Goal: Task Accomplishment & Management: Use online tool/utility

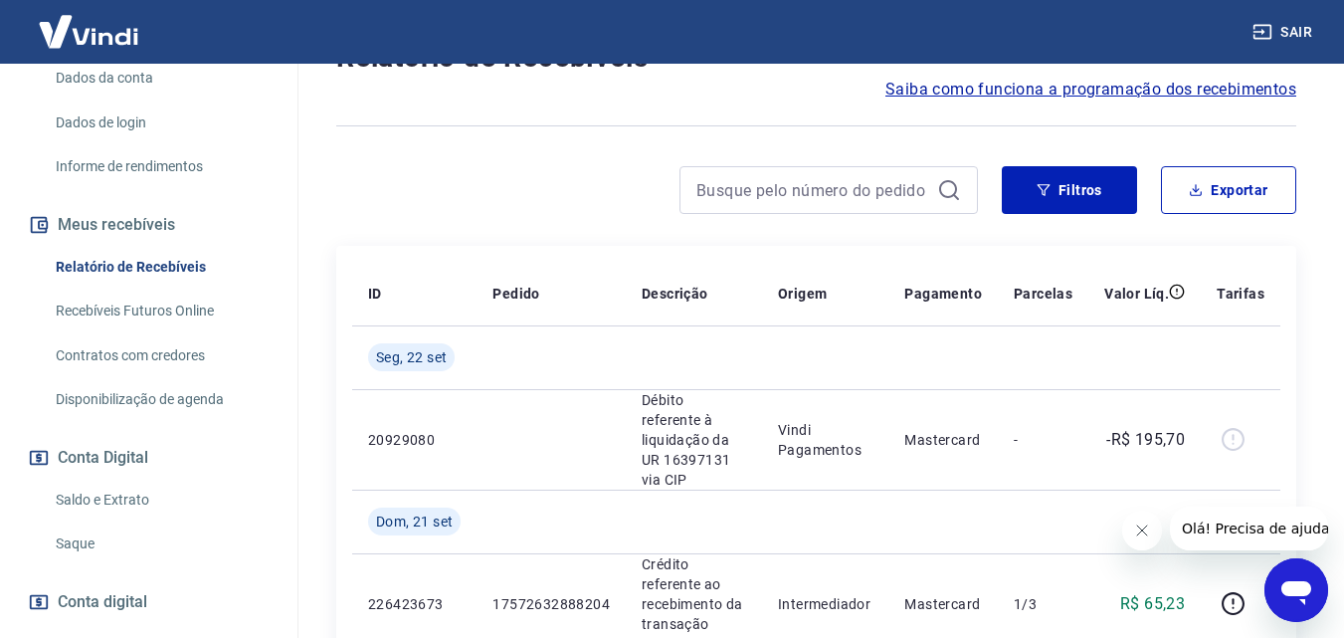
scroll to position [298, 0]
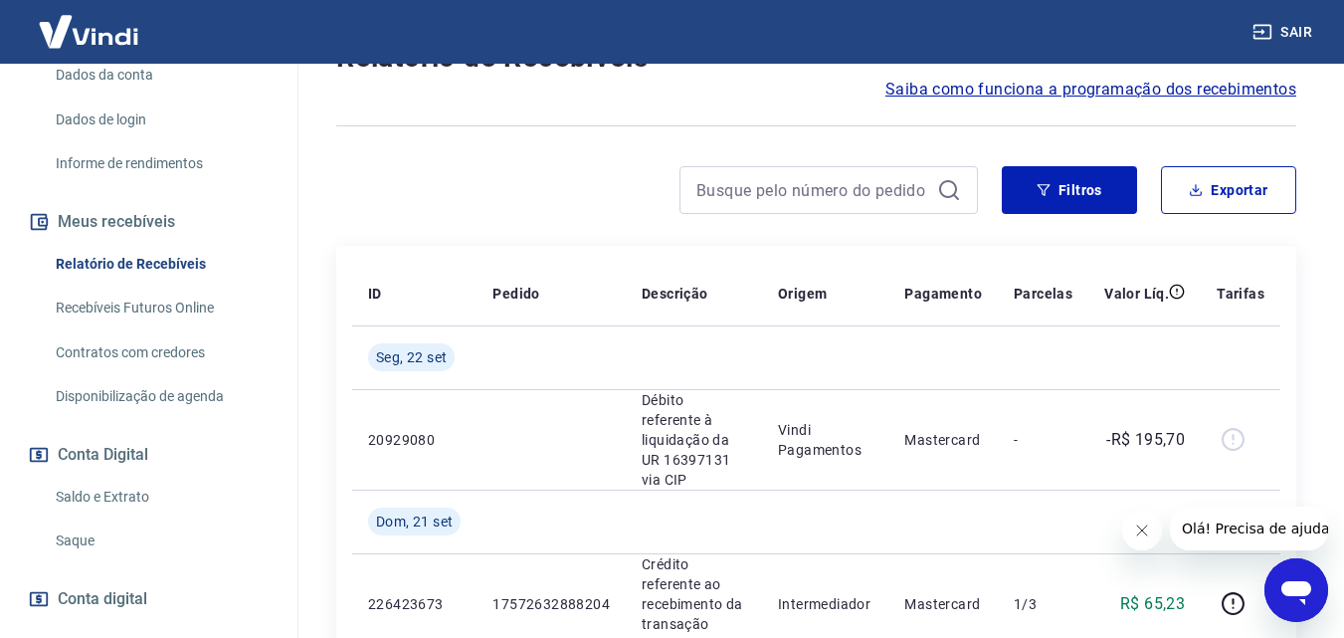
click at [101, 517] on link "Saldo e Extrato" at bounding box center [161, 496] width 226 height 41
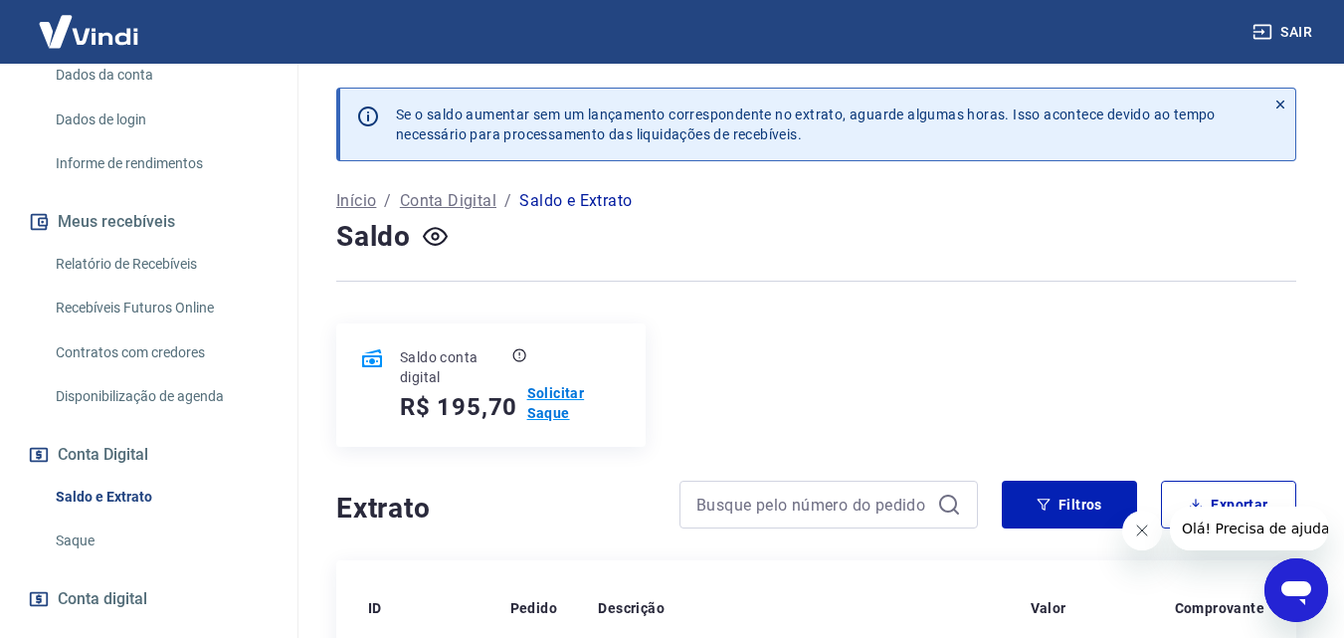
click at [573, 391] on p "Solicitar Saque" at bounding box center [574, 403] width 94 height 40
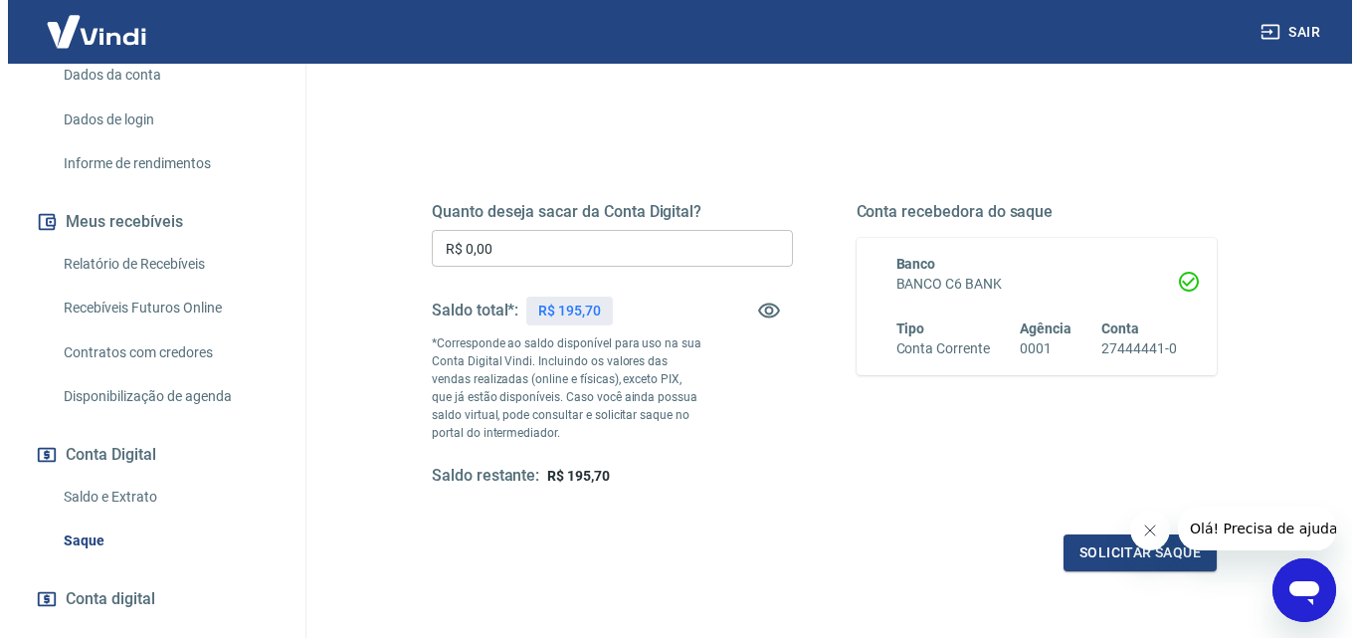
scroll to position [199, 0]
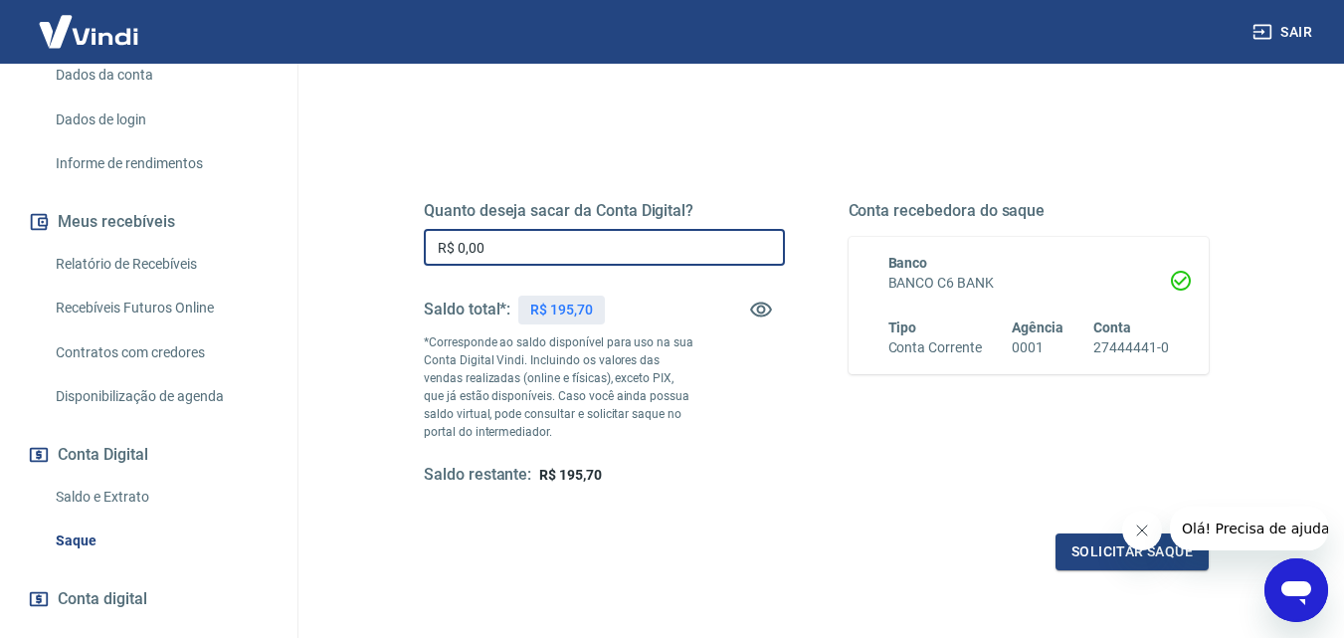
drag, startPoint x: 503, startPoint y: 247, endPoint x: 374, endPoint y: 228, distance: 130.7
click at [374, 228] on div "Quanto deseja sacar da Conta Digital? R$ 0,00 ​ Saldo total*: R$ 195,70 *Corres…" at bounding box center [816, 438] width 960 height 729
type input "R$ 195,70"
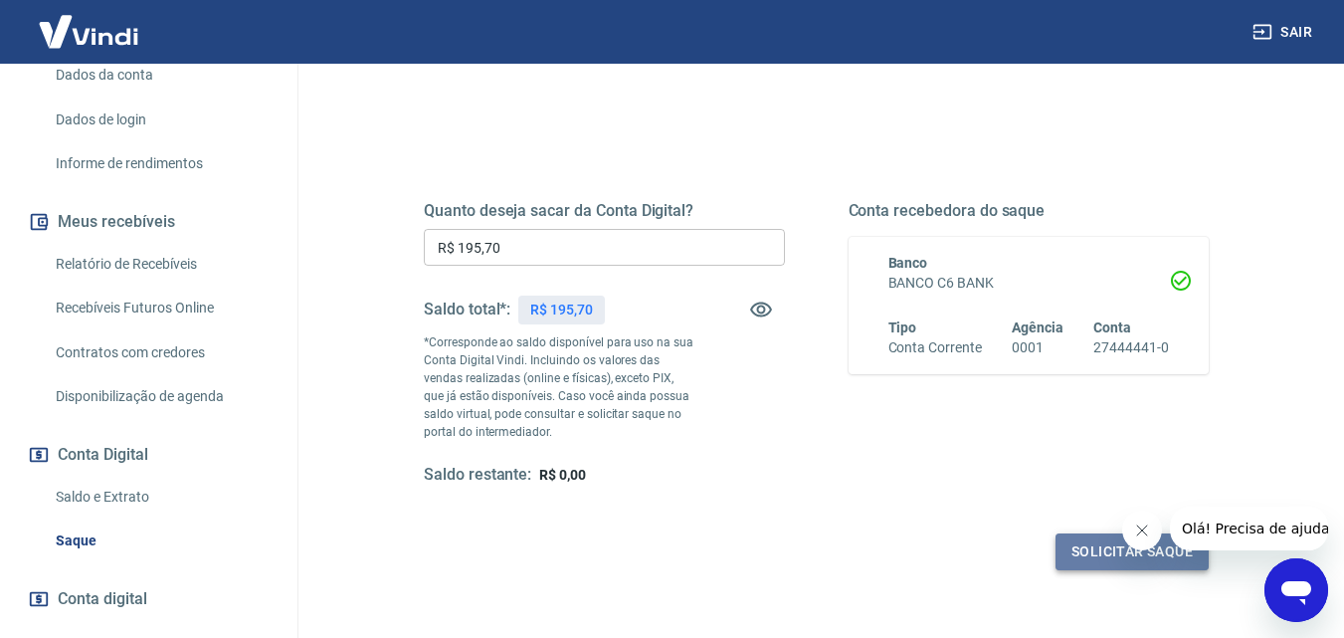
click at [1077, 546] on button "Solicitar saque" at bounding box center [1131, 551] width 153 height 37
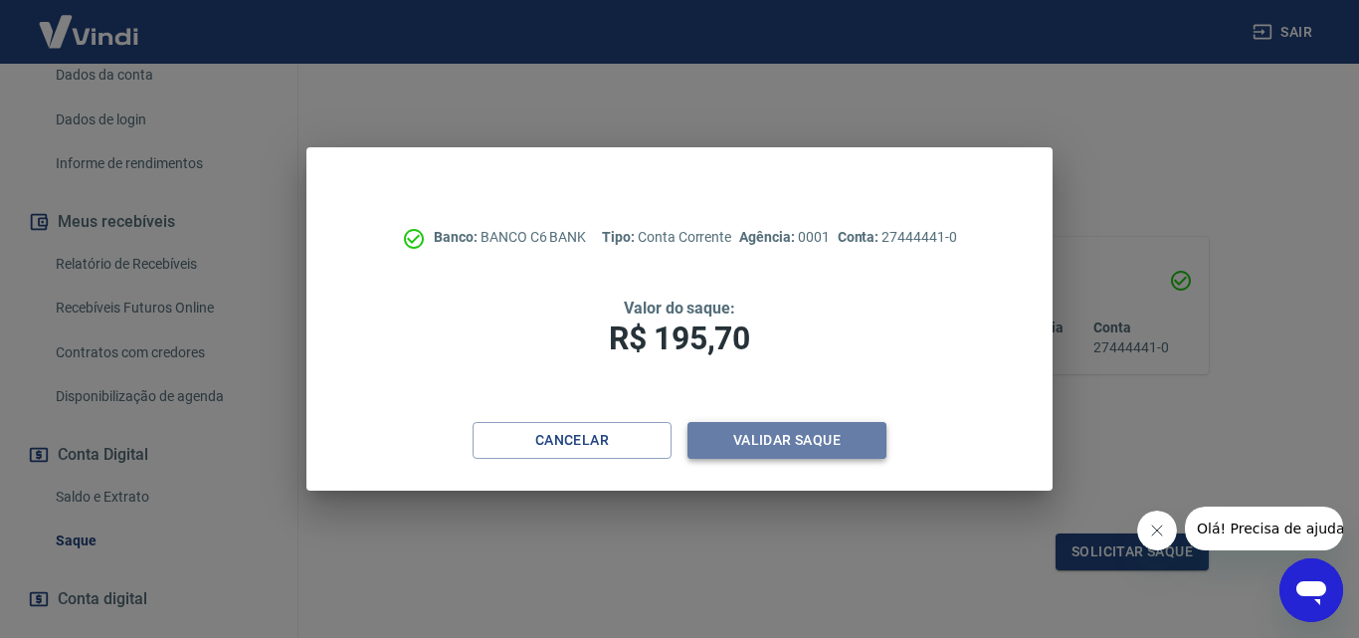
click at [826, 442] on button "Validar saque" at bounding box center [786, 440] width 199 height 37
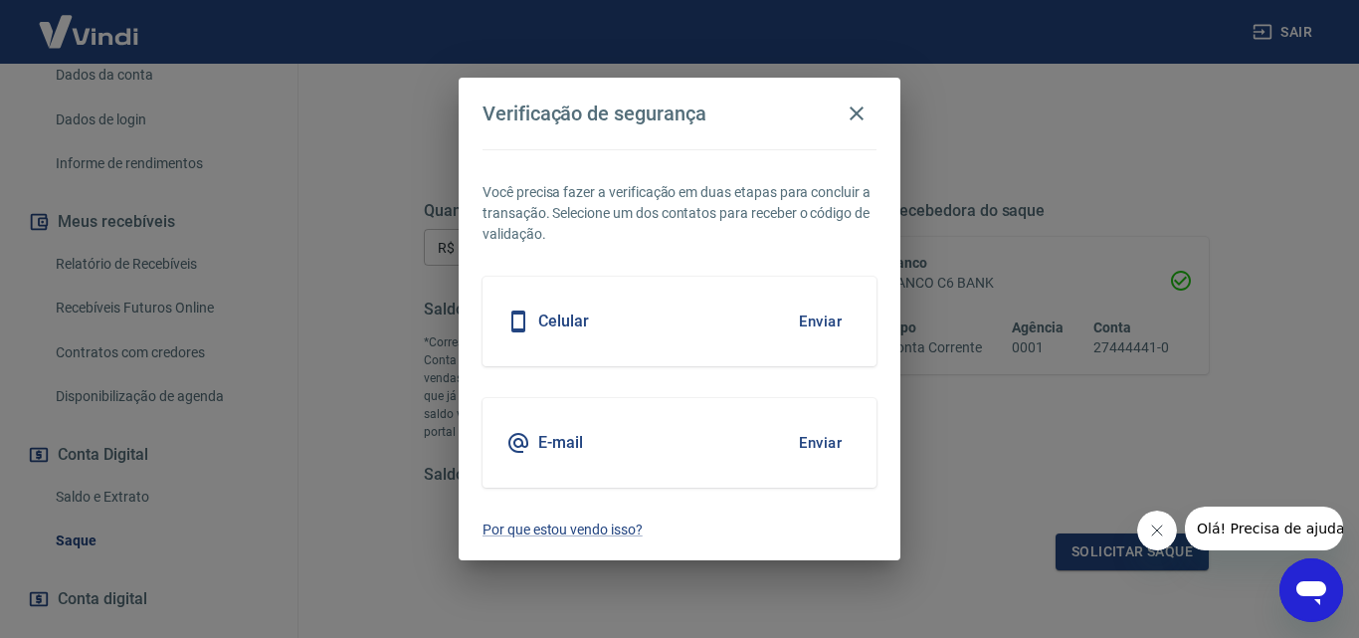
click at [826, 442] on button "Enviar" at bounding box center [820, 443] width 65 height 42
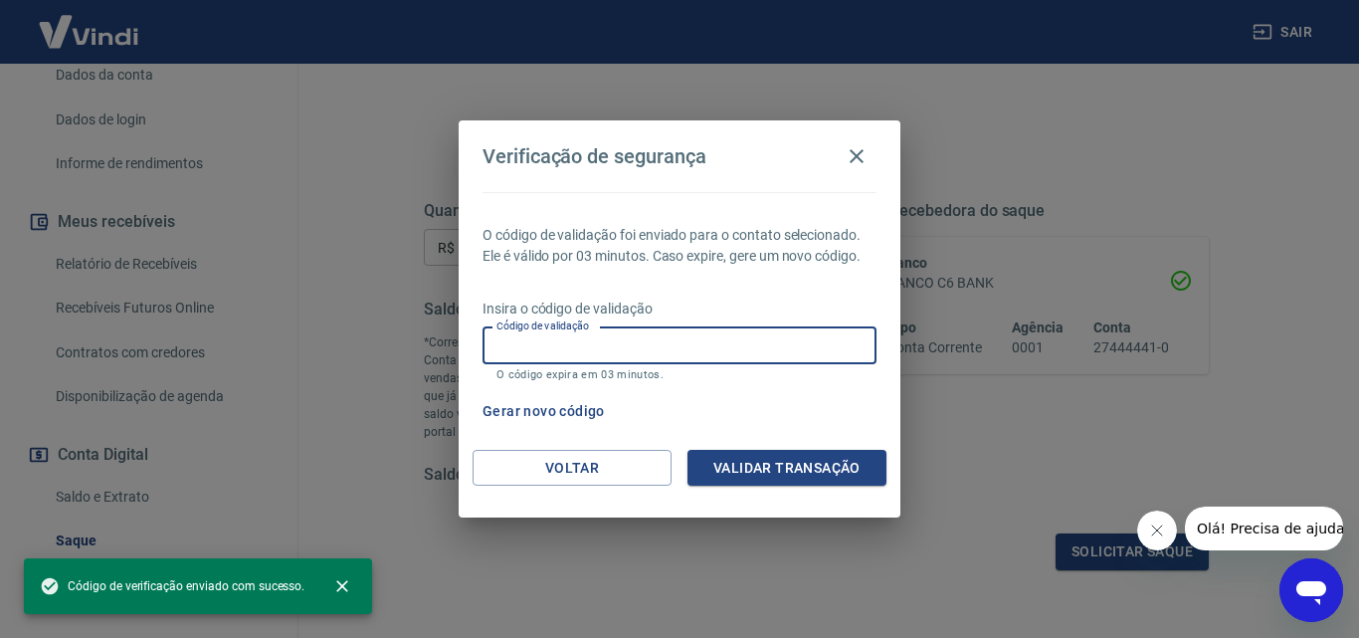
click at [738, 354] on input "Código de validação" at bounding box center [679, 345] width 394 height 37
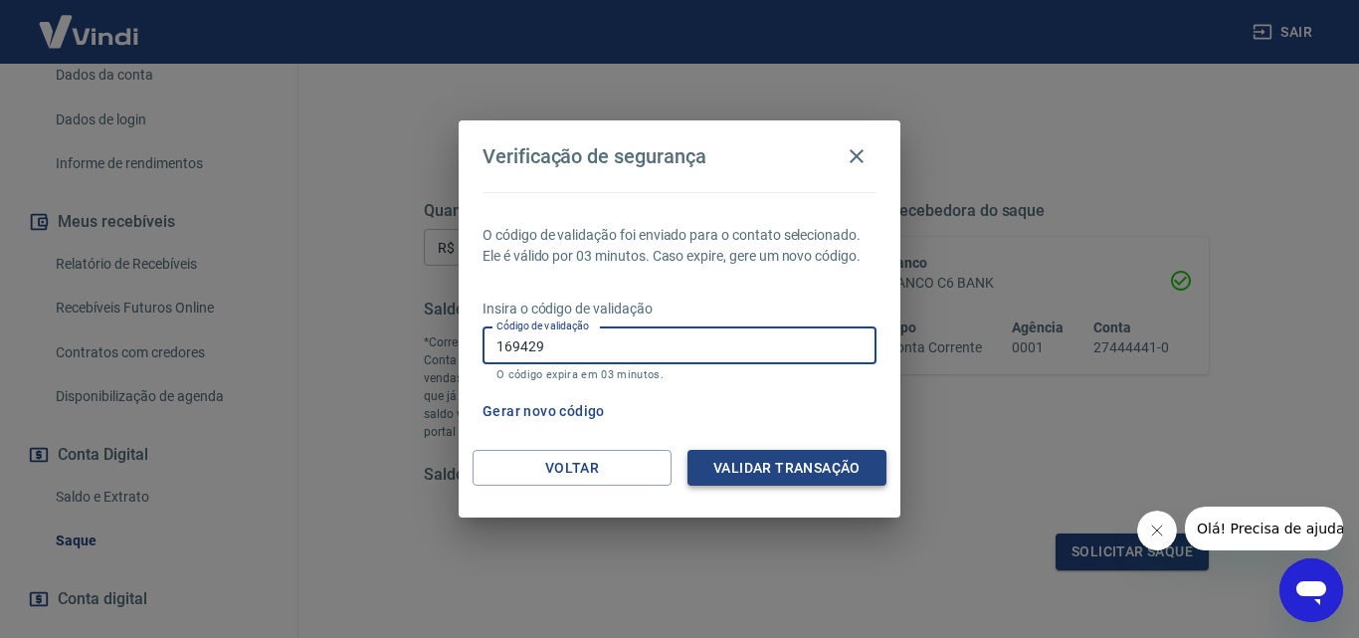
type input "169429"
click at [742, 470] on button "Validar transação" at bounding box center [786, 468] width 199 height 37
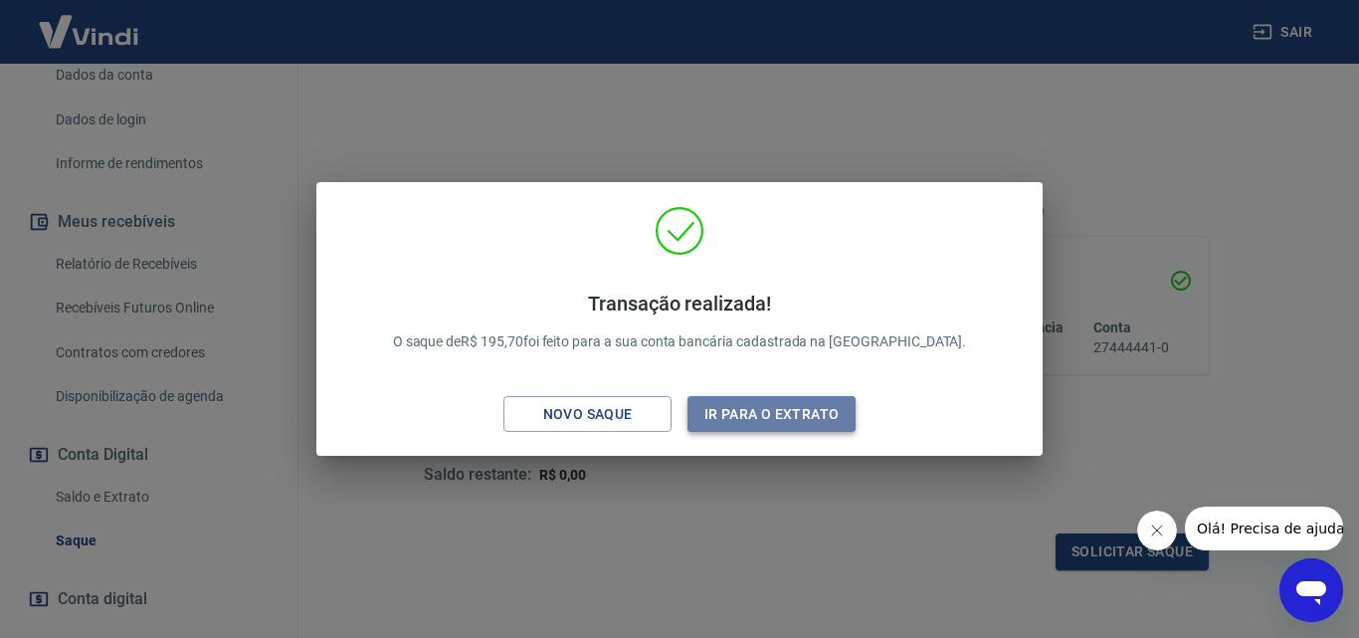
click at [800, 414] on button "Ir para o extrato" at bounding box center [771, 414] width 168 height 37
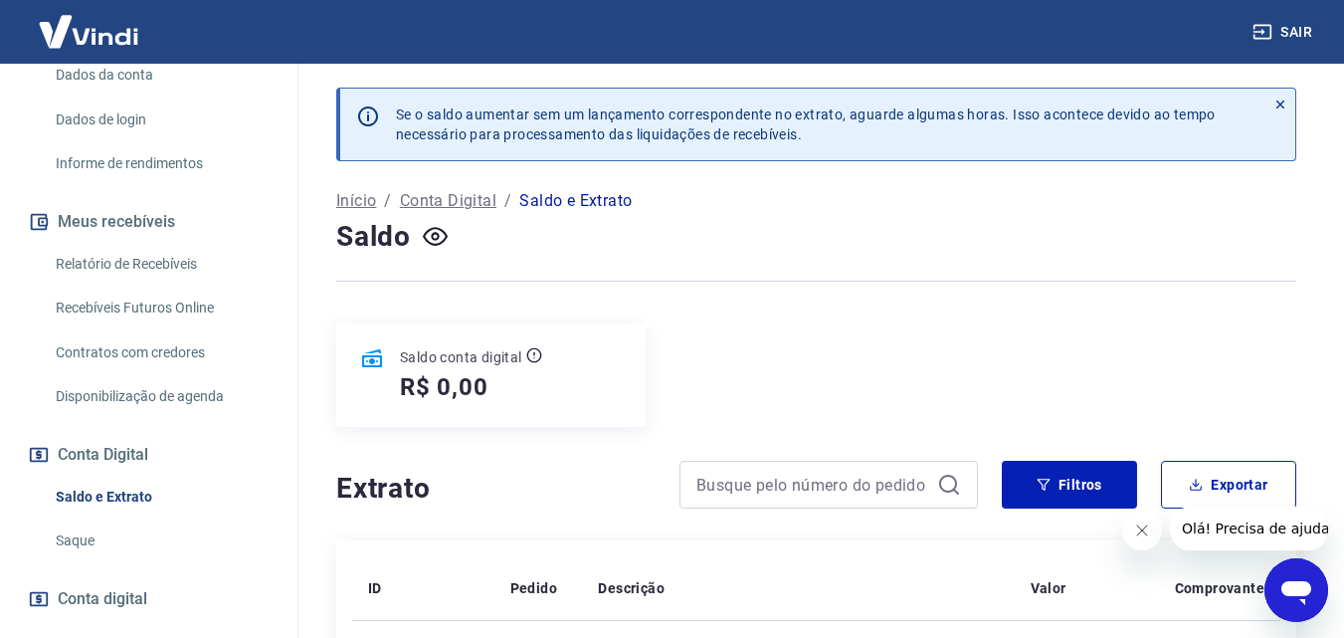
scroll to position [99, 0]
